Goal: Communication & Community: Answer question/provide support

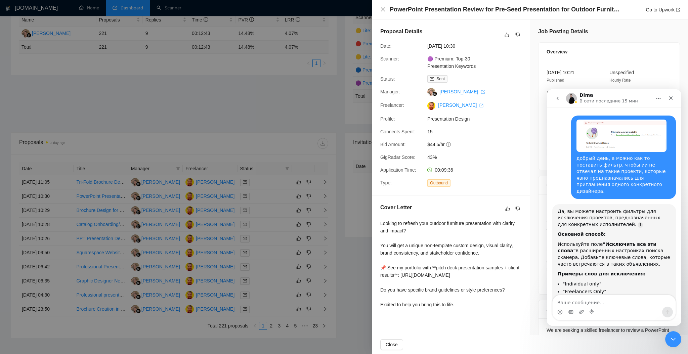
scroll to position [1, 0]
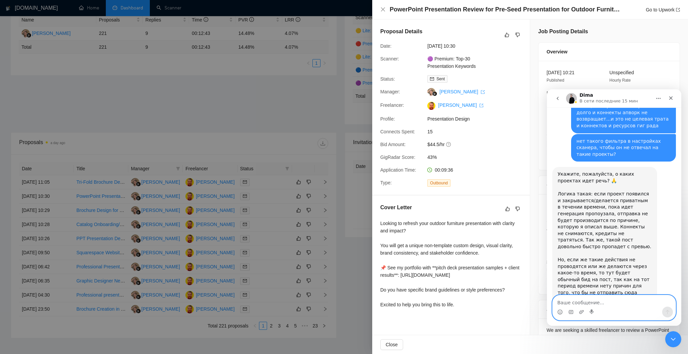
click at [582, 305] on textarea "Ваше сообщение..." at bounding box center [614, 300] width 123 height 11
click at [592, 303] on textarea "а, теперь пон" at bounding box center [614, 300] width 123 height 11
type textarea "а, теперь понял, что вы имеете ввиду."
click at [667, 313] on icon "Отправить сообщение…" at bounding box center [667, 311] width 5 height 5
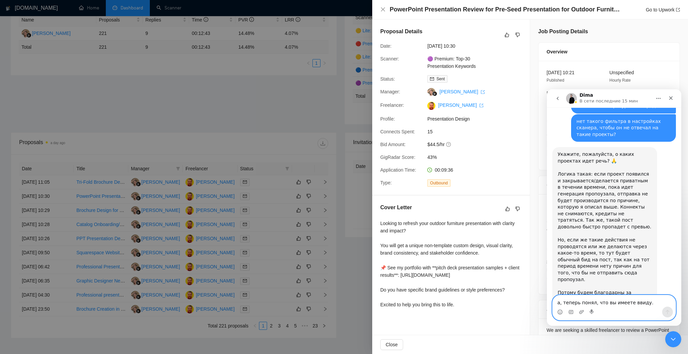
click at [618, 301] on textarea "а, теперь понял, что вы имеете ввиду." at bounding box center [614, 300] width 123 height 11
type textarea "ок, тогда [PERSON_NAME] за ответ, больше нет вопросов"
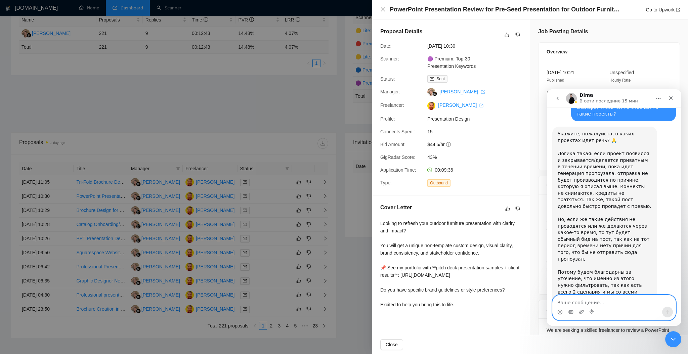
scroll to position [707, 0]
click at [675, 98] on div "Закрыть" at bounding box center [671, 98] width 12 height 12
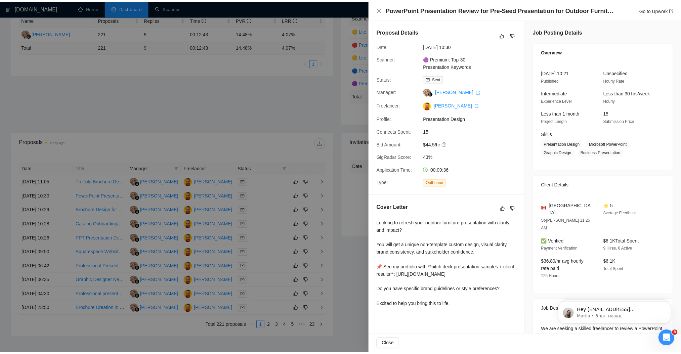
scroll to position [0, 0]
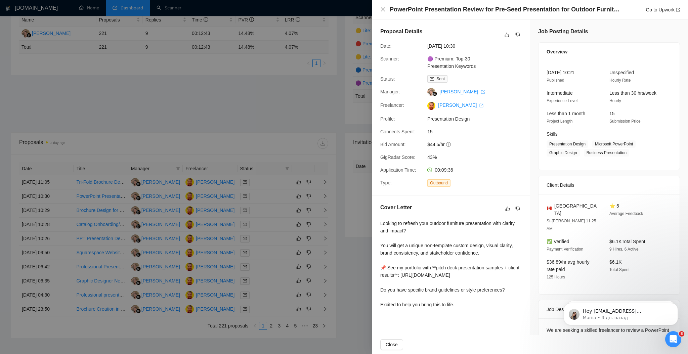
click at [135, 97] on div at bounding box center [344, 177] width 688 height 354
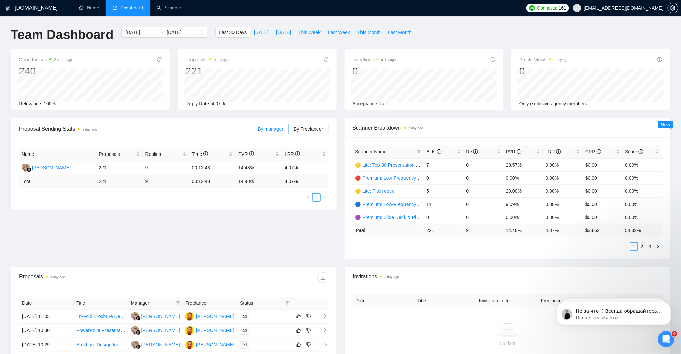
scroll to position [740, 0]
click at [667, 340] on icon "Открыть службу сообщений Intercom" at bounding box center [664, 338] width 11 height 11
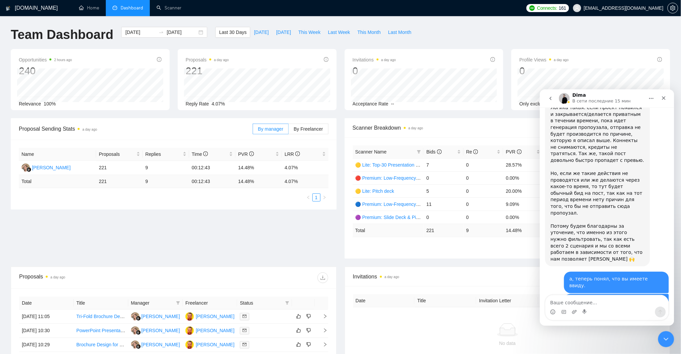
scroll to position [751, 0]
click at [552, 309] on circle "Средство выбора эмодзи" at bounding box center [552, 311] width 4 height 4
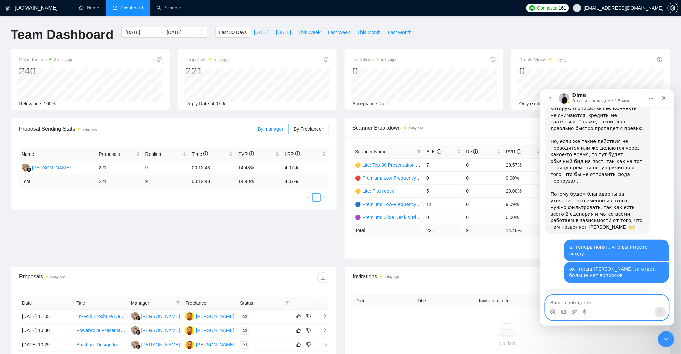
scroll to position [790, 0]
